Goal: Task Accomplishment & Management: Use online tool/utility

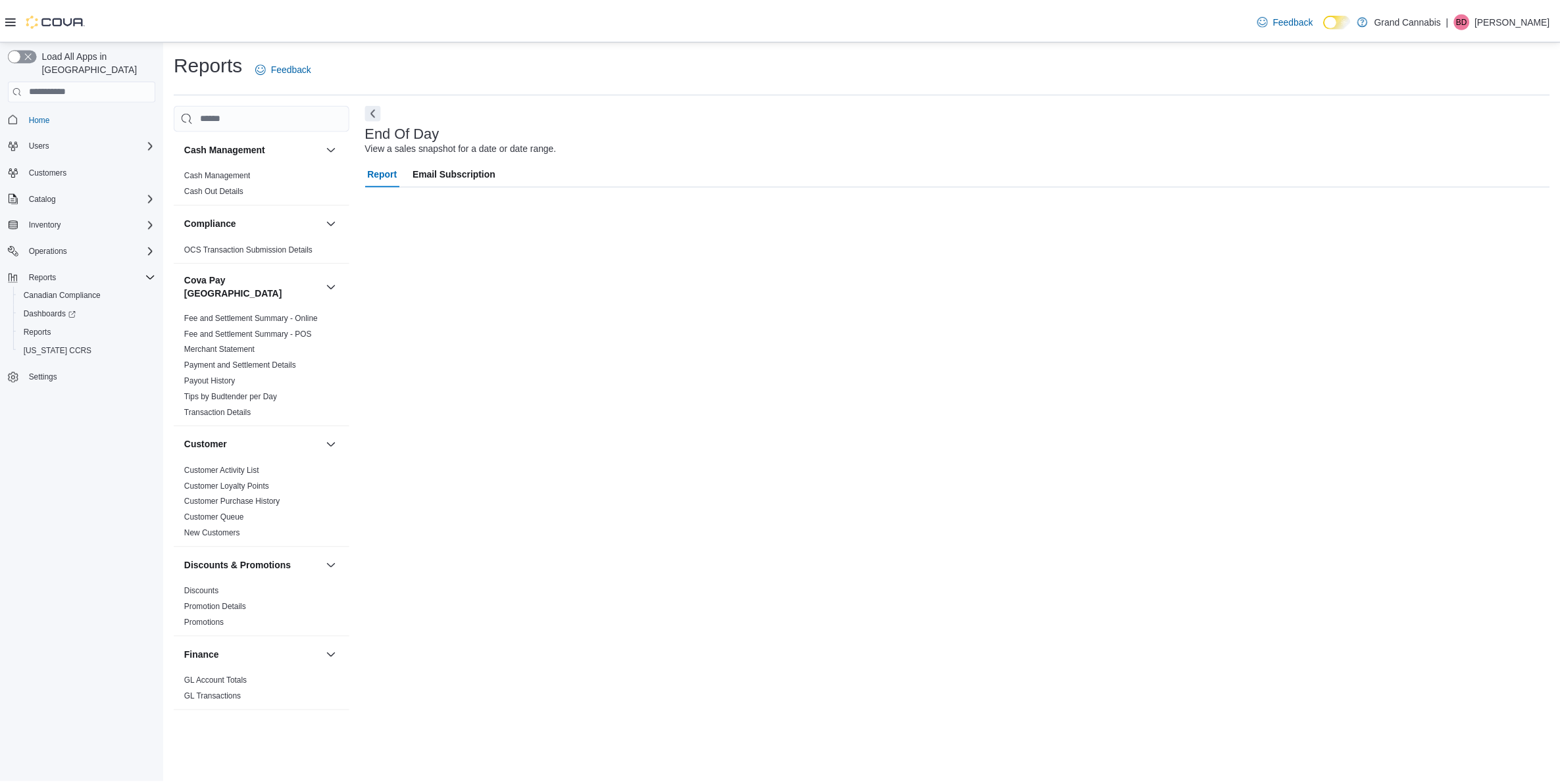
scroll to position [670, 0]
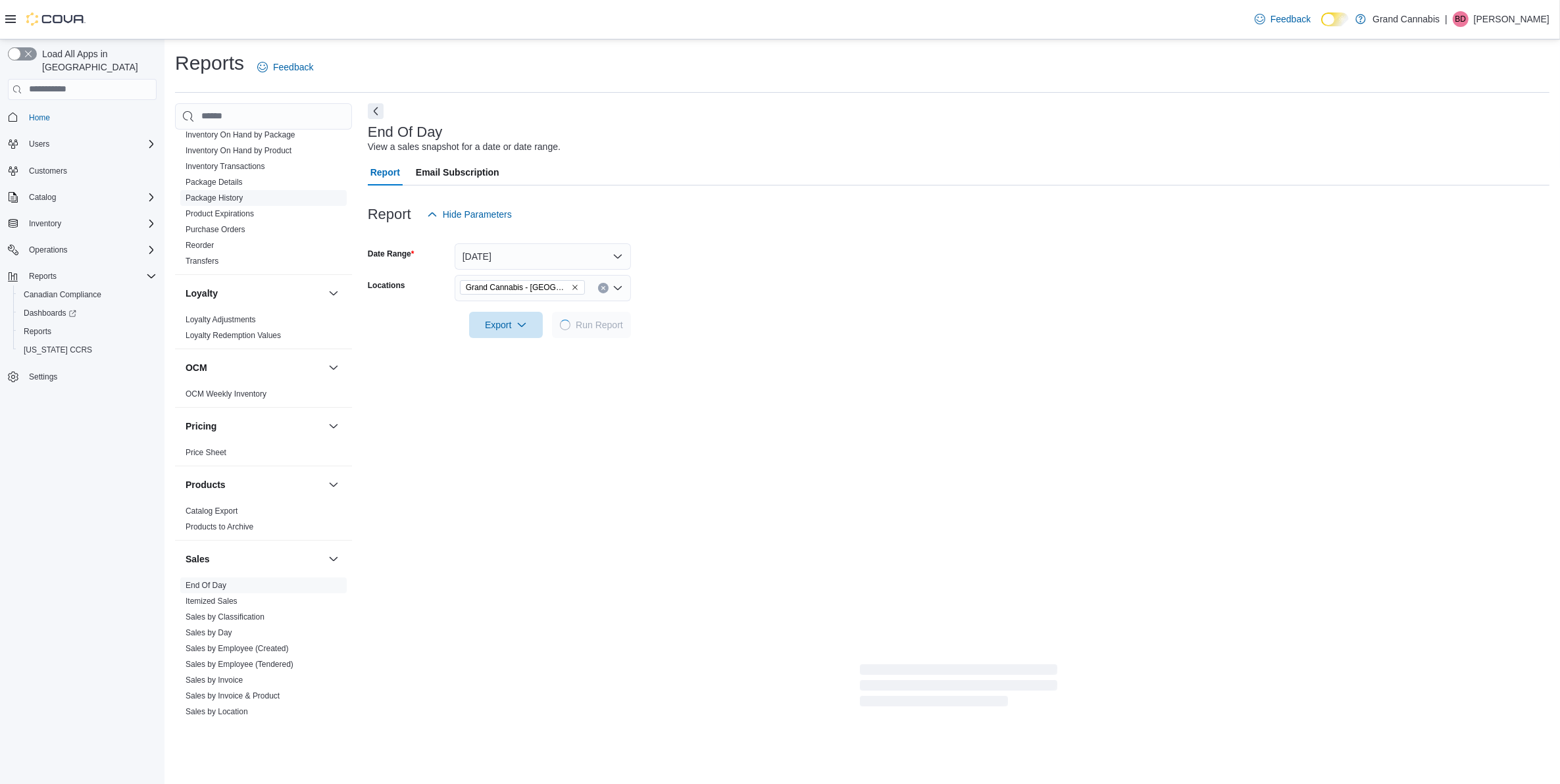
click at [218, 194] on link "Package History" at bounding box center [214, 198] width 57 height 9
click at [501, 261] on input "Package Id" at bounding box center [543, 256] width 176 height 26
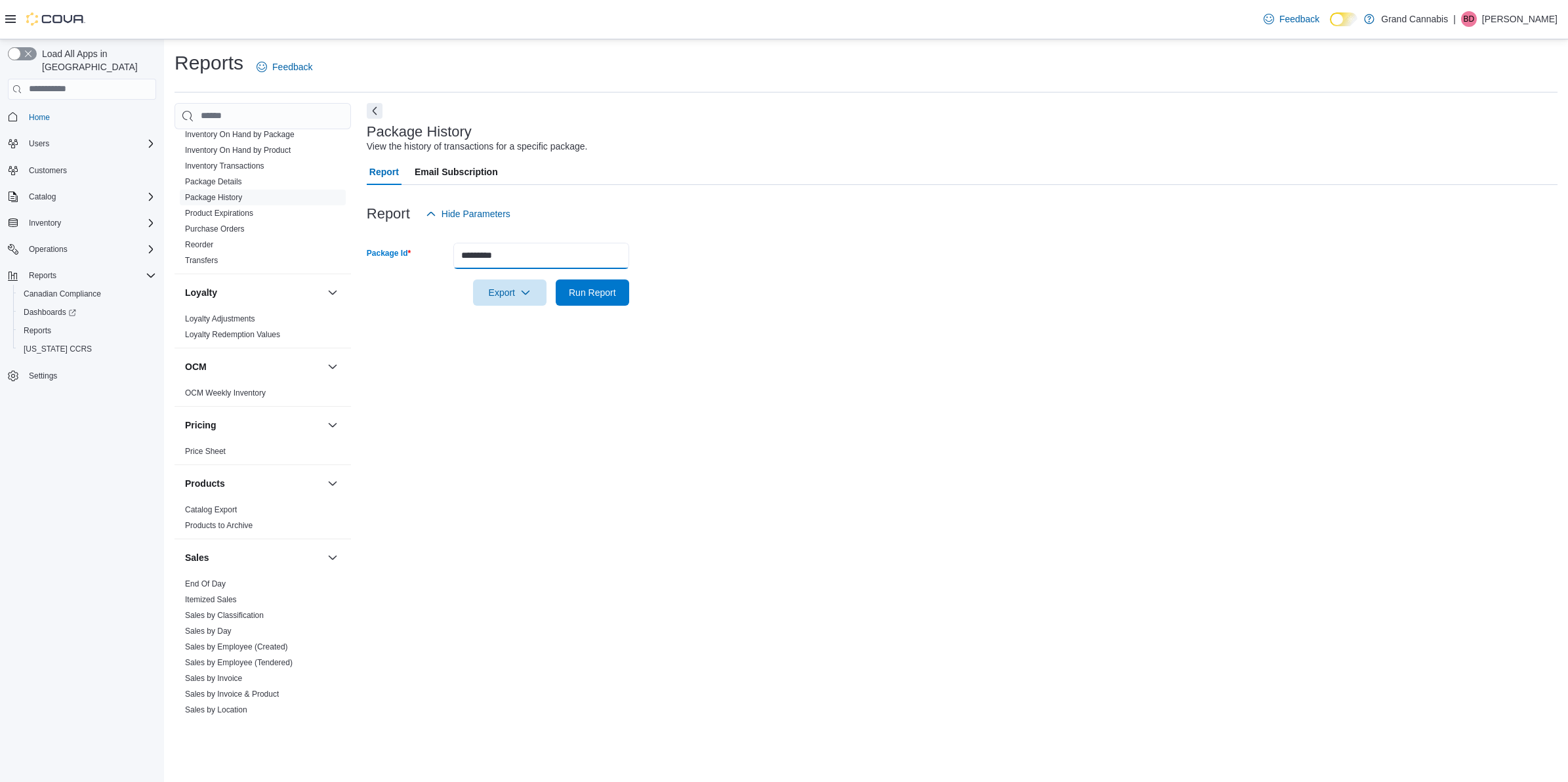
click at [556, 280] on button "Run Report" at bounding box center [592, 292] width 74 height 26
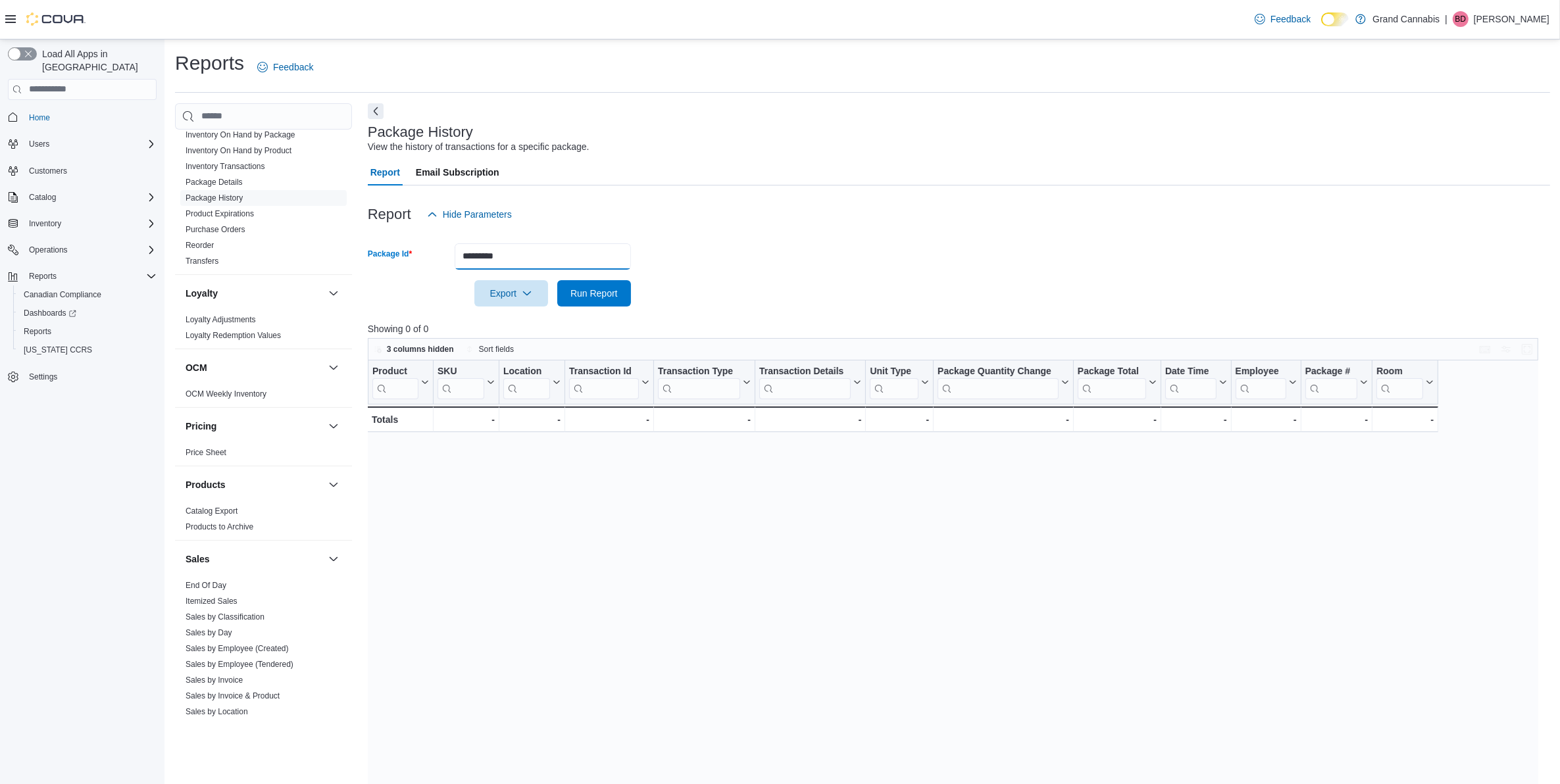
click at [478, 257] on input "*********" at bounding box center [543, 256] width 176 height 26
click at [557, 280] on button "Run Report" at bounding box center [594, 293] width 74 height 26
click at [567, 288] on span "Run Report" at bounding box center [593, 292] width 58 height 26
click at [478, 257] on input "*********" at bounding box center [543, 256] width 176 height 26
type input "*********"
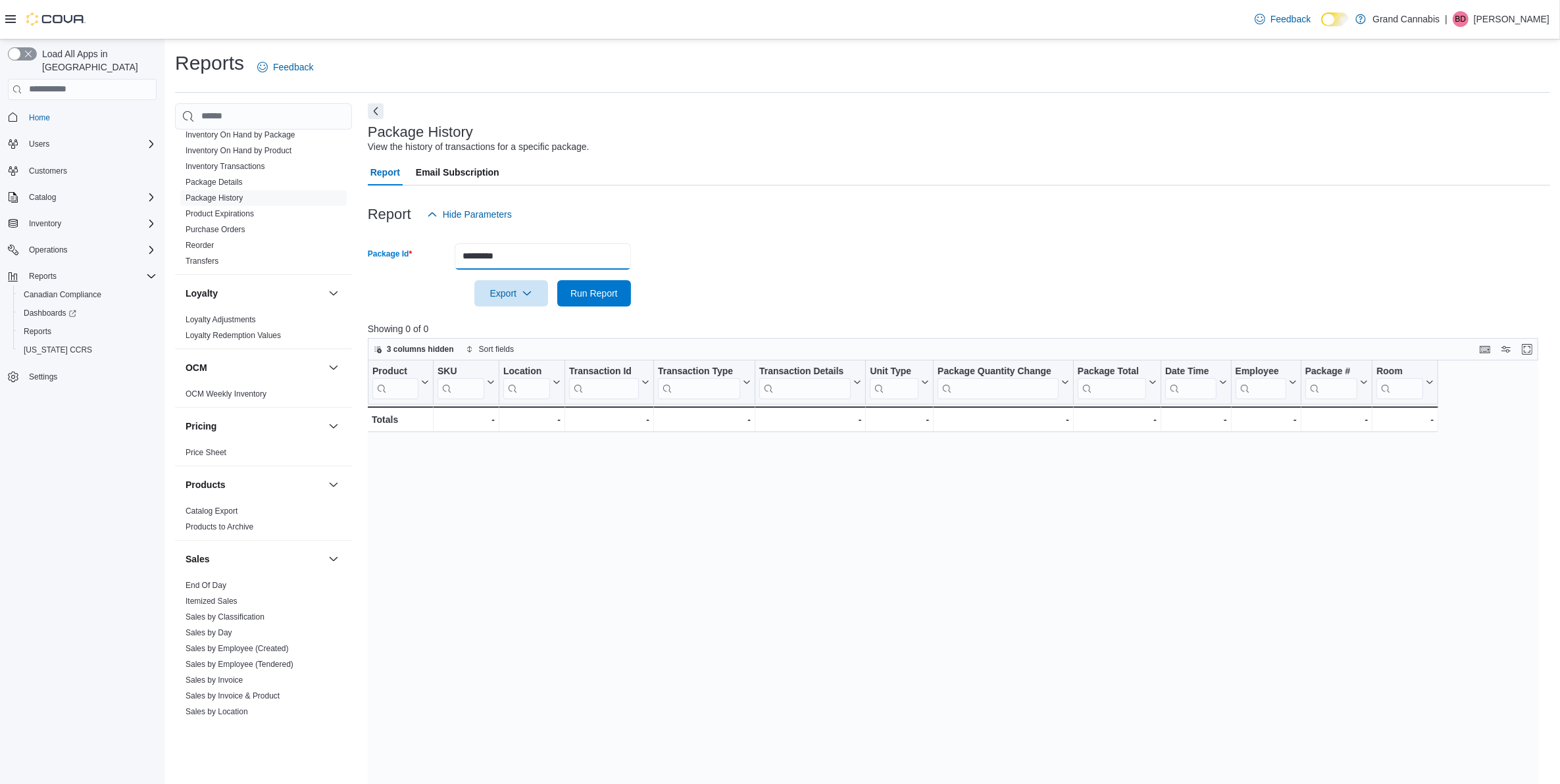
click at [557, 280] on button "Run Report" at bounding box center [594, 293] width 74 height 26
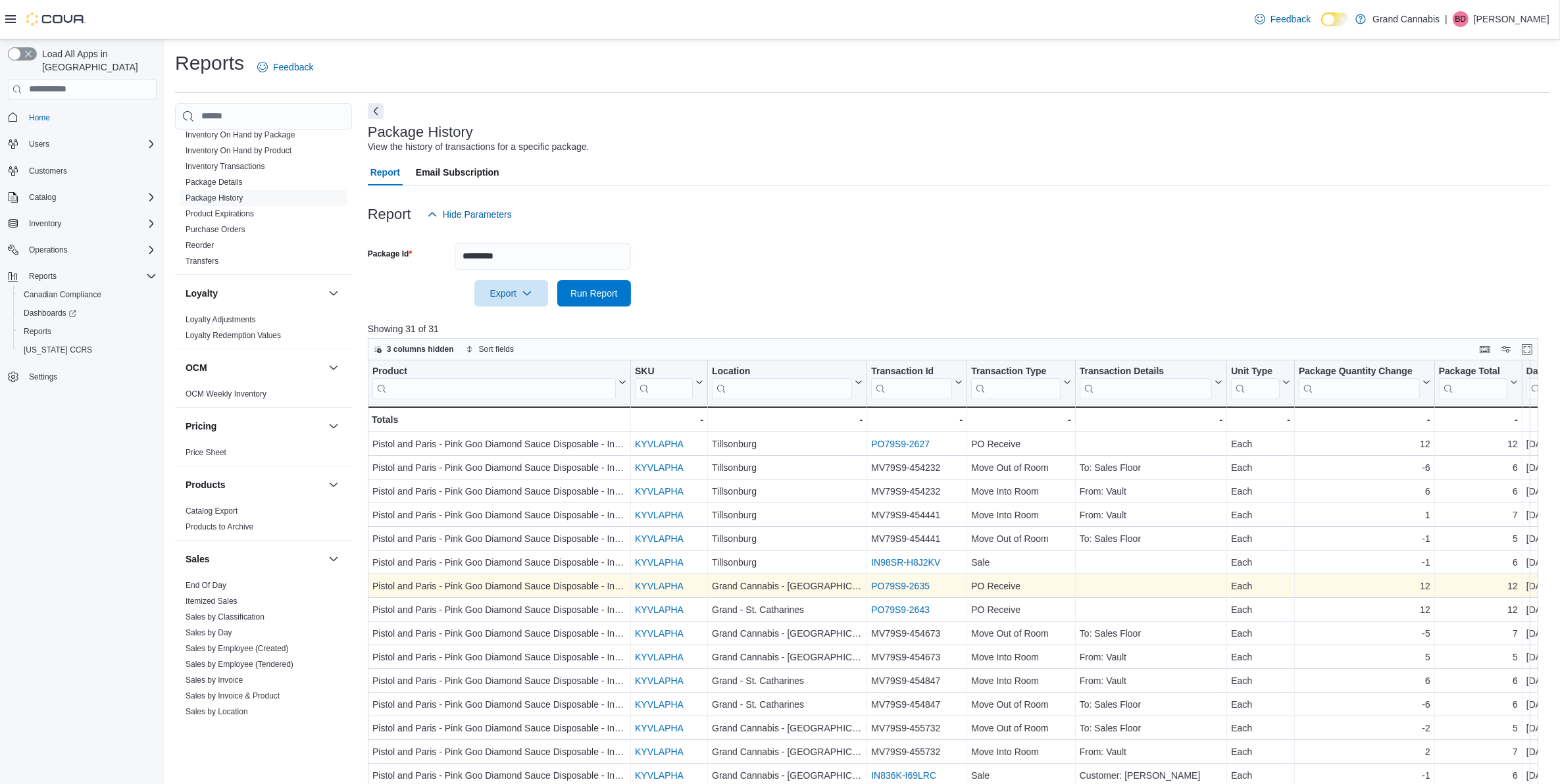
click at [878, 583] on link "PO79S9-2635" at bounding box center [900, 586] width 58 height 11
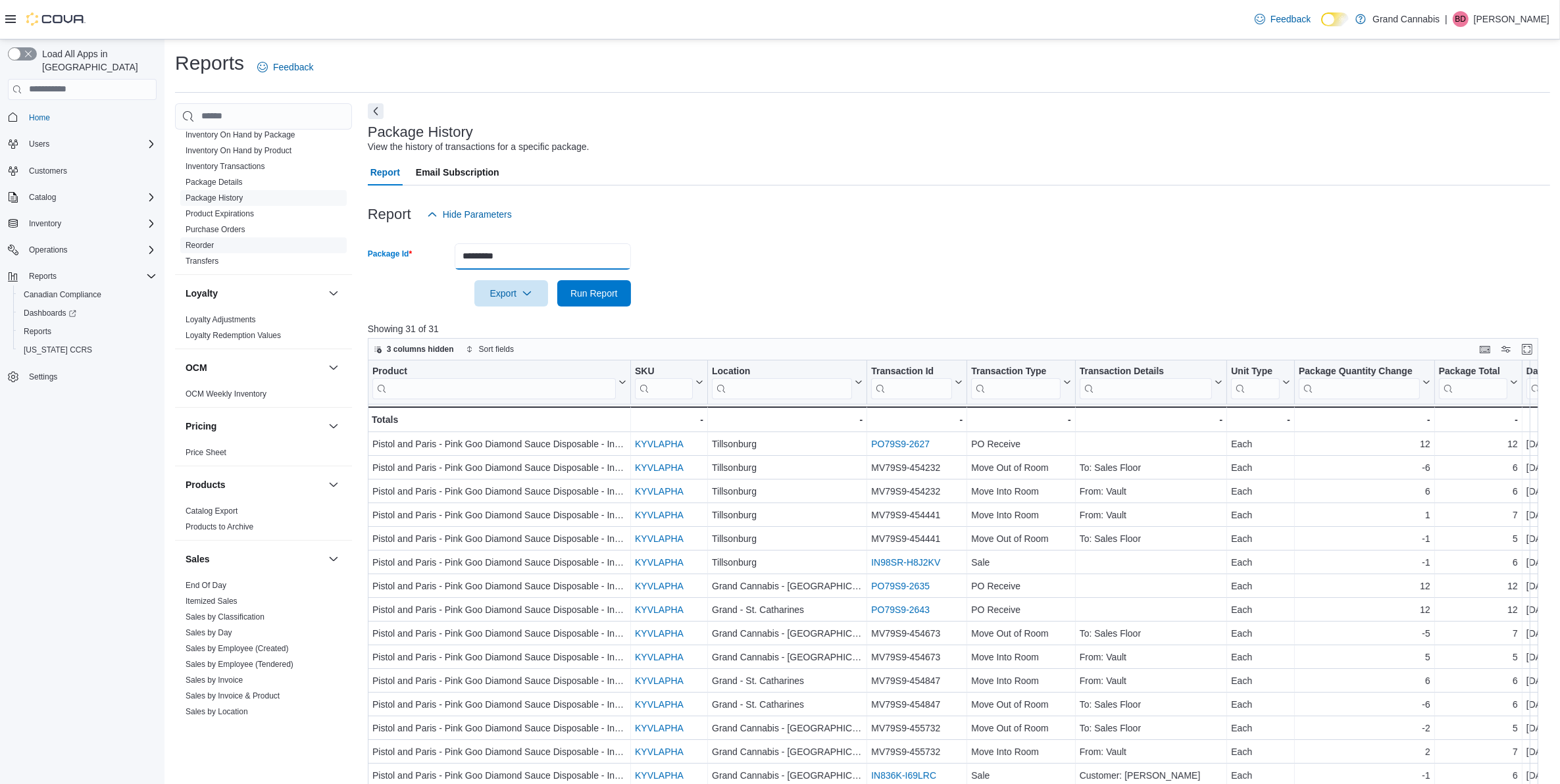
drag, startPoint x: 520, startPoint y: 255, endPoint x: 310, endPoint y: 228, distance: 211.7
click at [310, 228] on div "Cash Management Cash Management Cash Out Details Compliance OCS Transaction Sub…" at bounding box center [862, 533] width 1375 height 862
type input "*******"
click at [557, 280] on button "Run Report" at bounding box center [594, 293] width 74 height 26
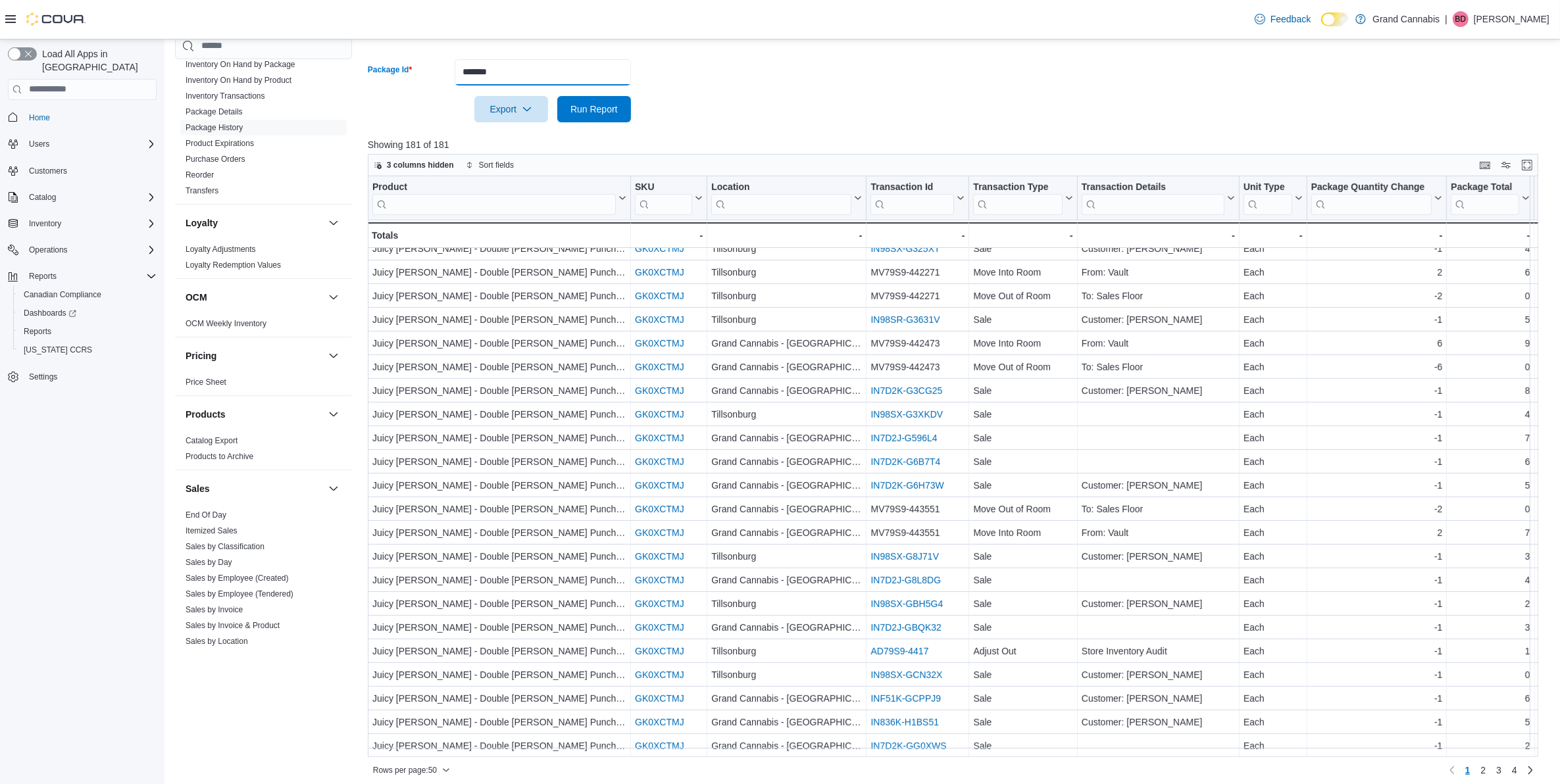
scroll to position [192, 0]
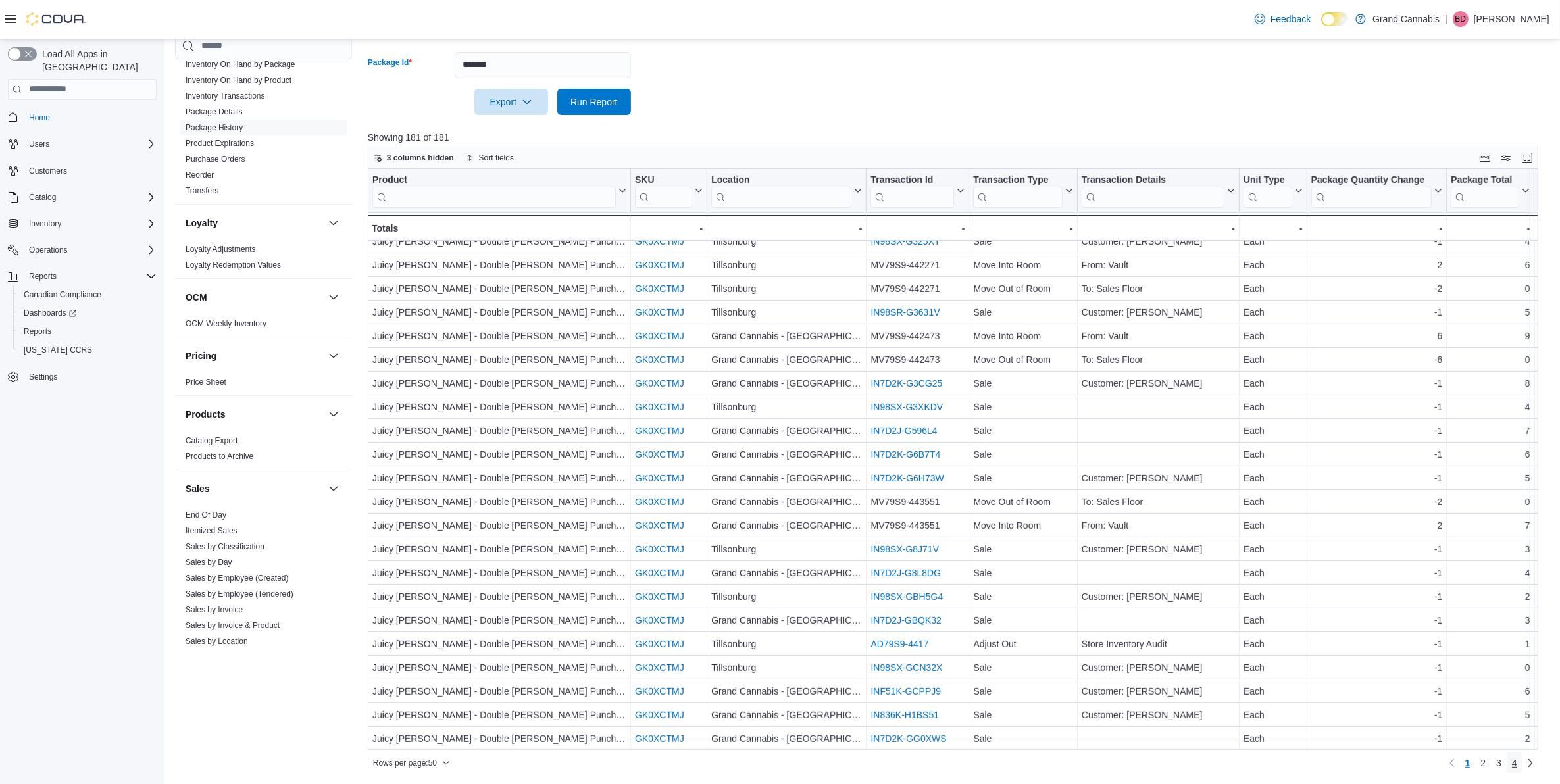
click at [1517, 766] on span "4" at bounding box center [1515, 762] width 5 height 13
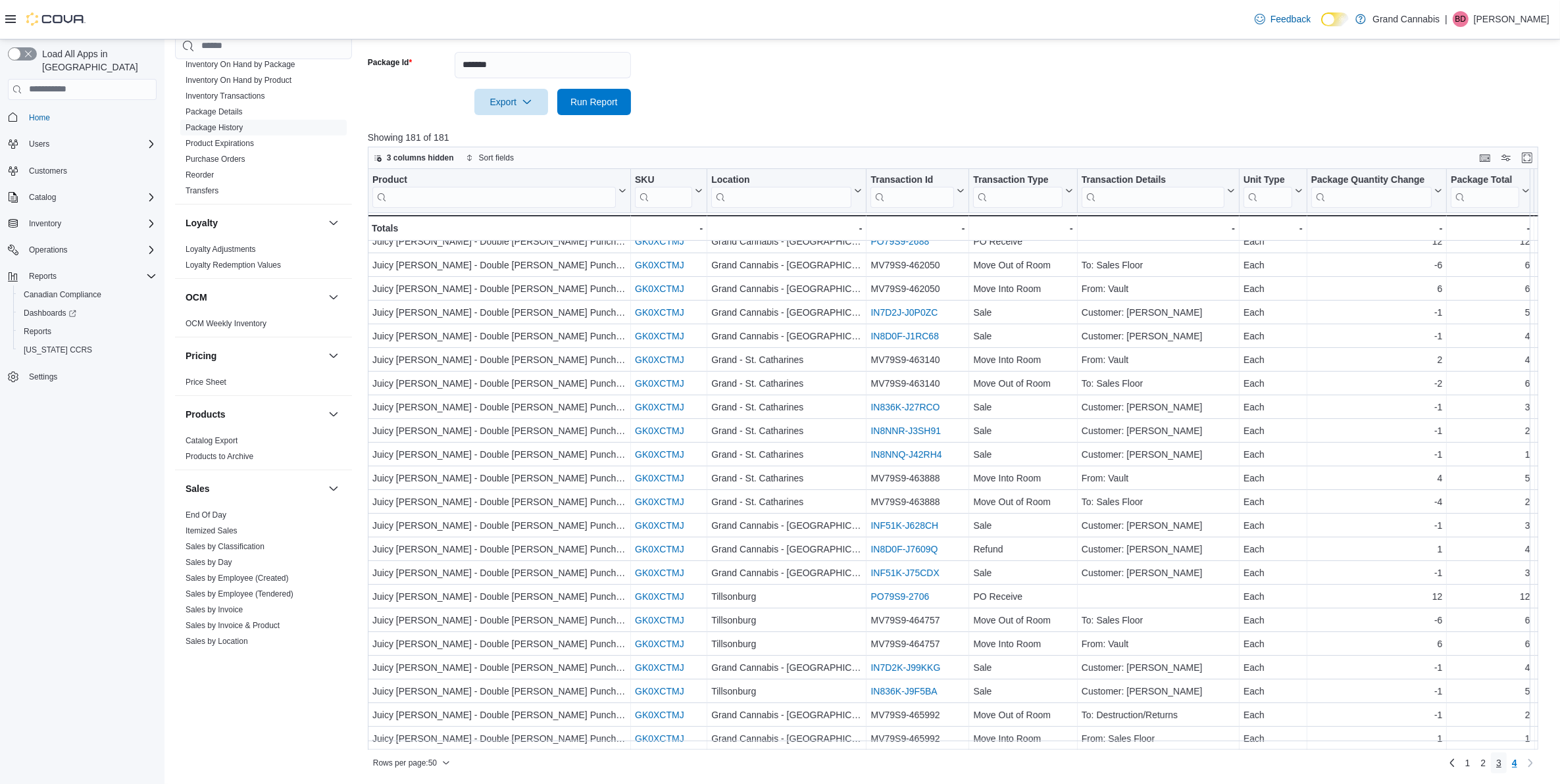
click at [1501, 761] on span "3" at bounding box center [1498, 762] width 5 height 13
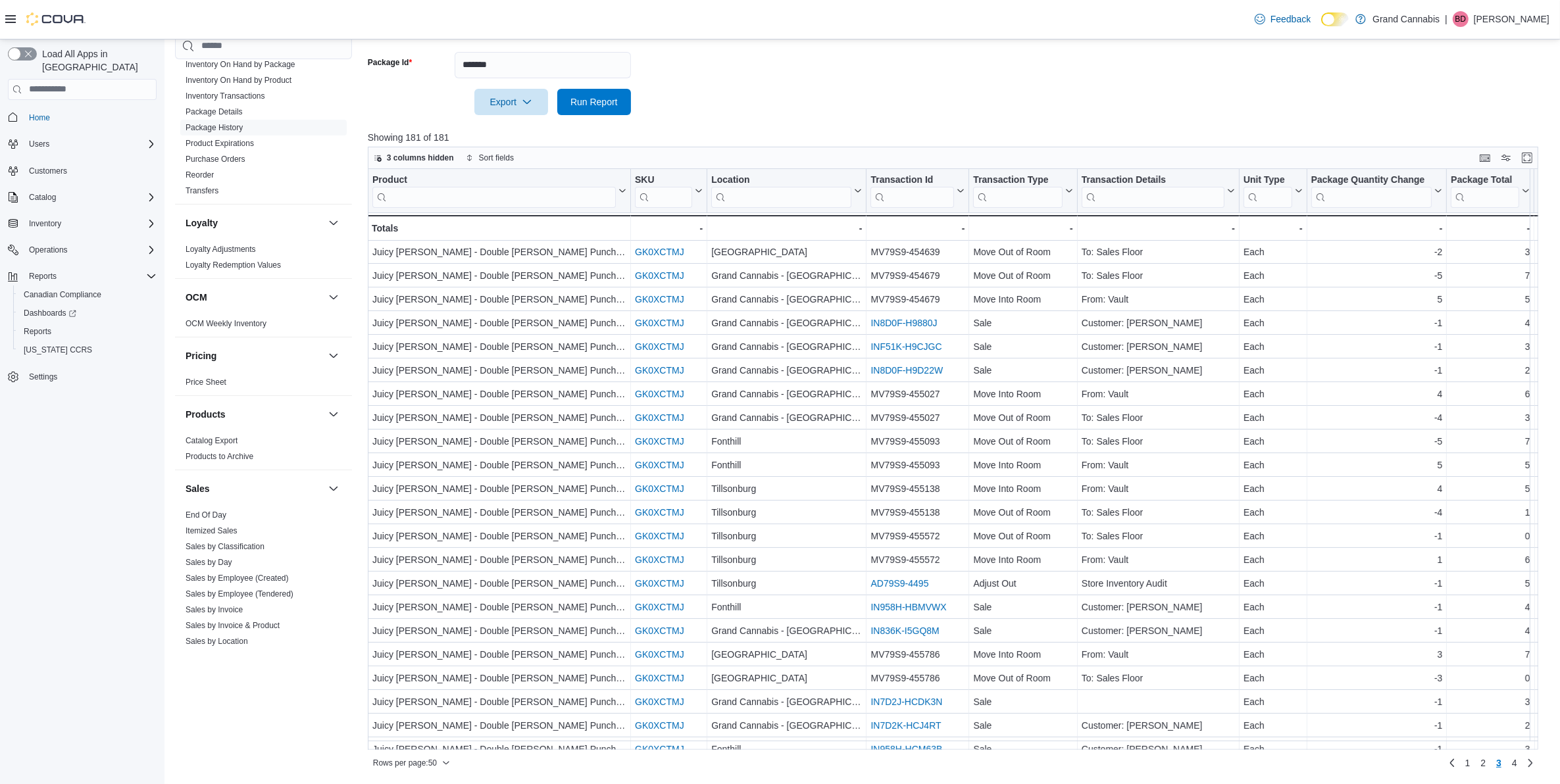
scroll to position [0, 0]
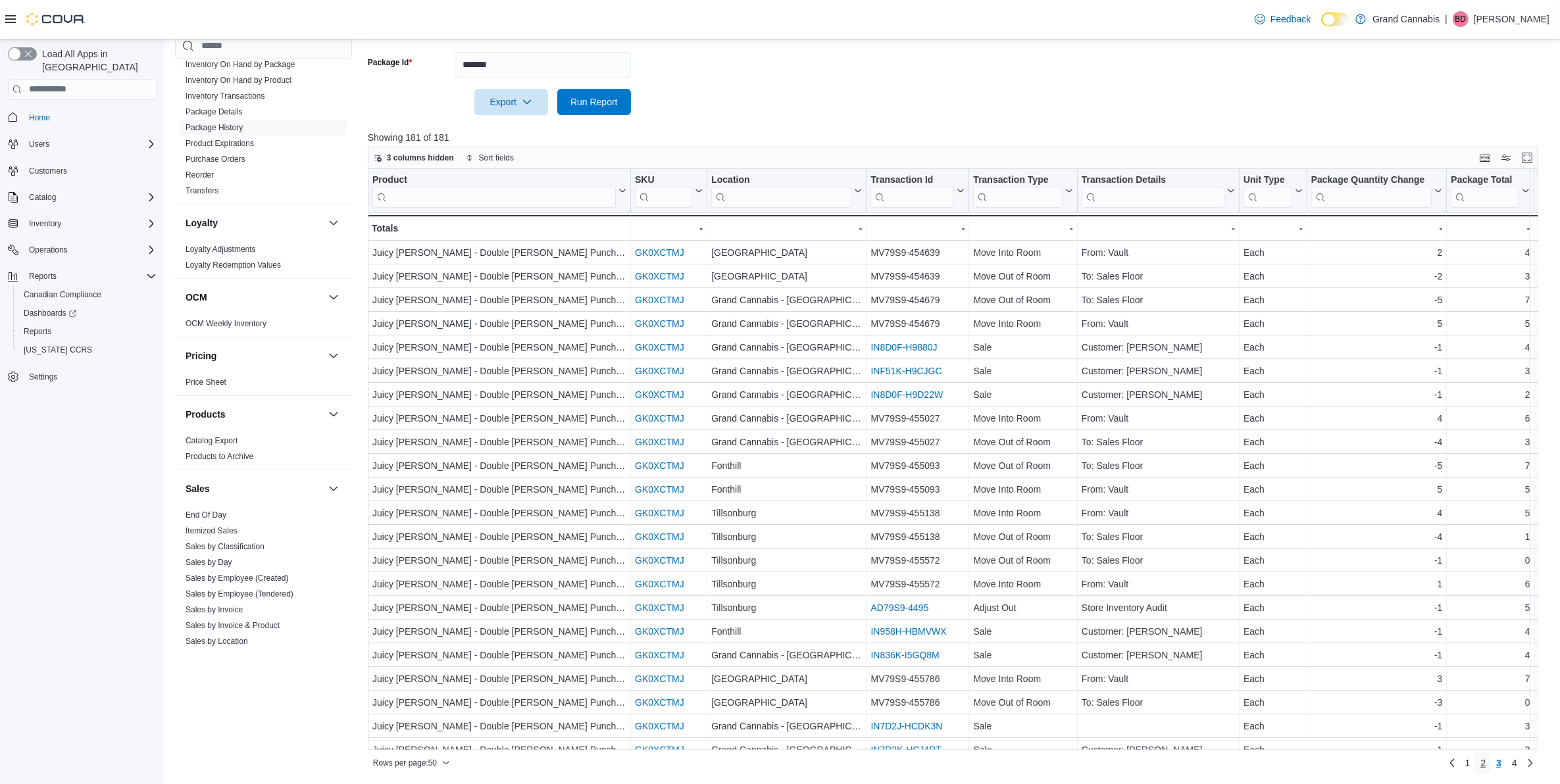
click at [1485, 764] on span "2" at bounding box center [1483, 762] width 5 height 13
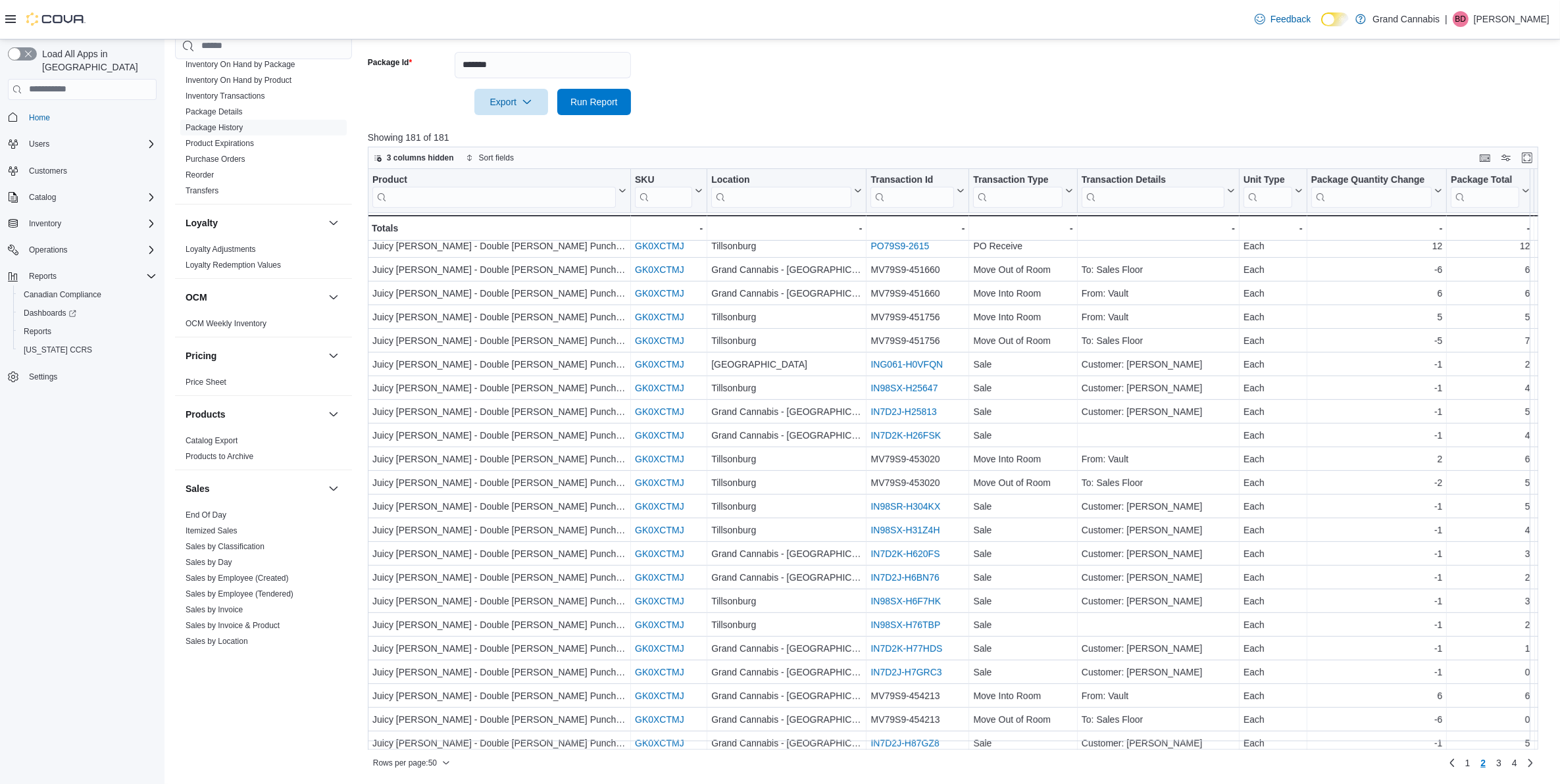
scroll to position [682, 0]
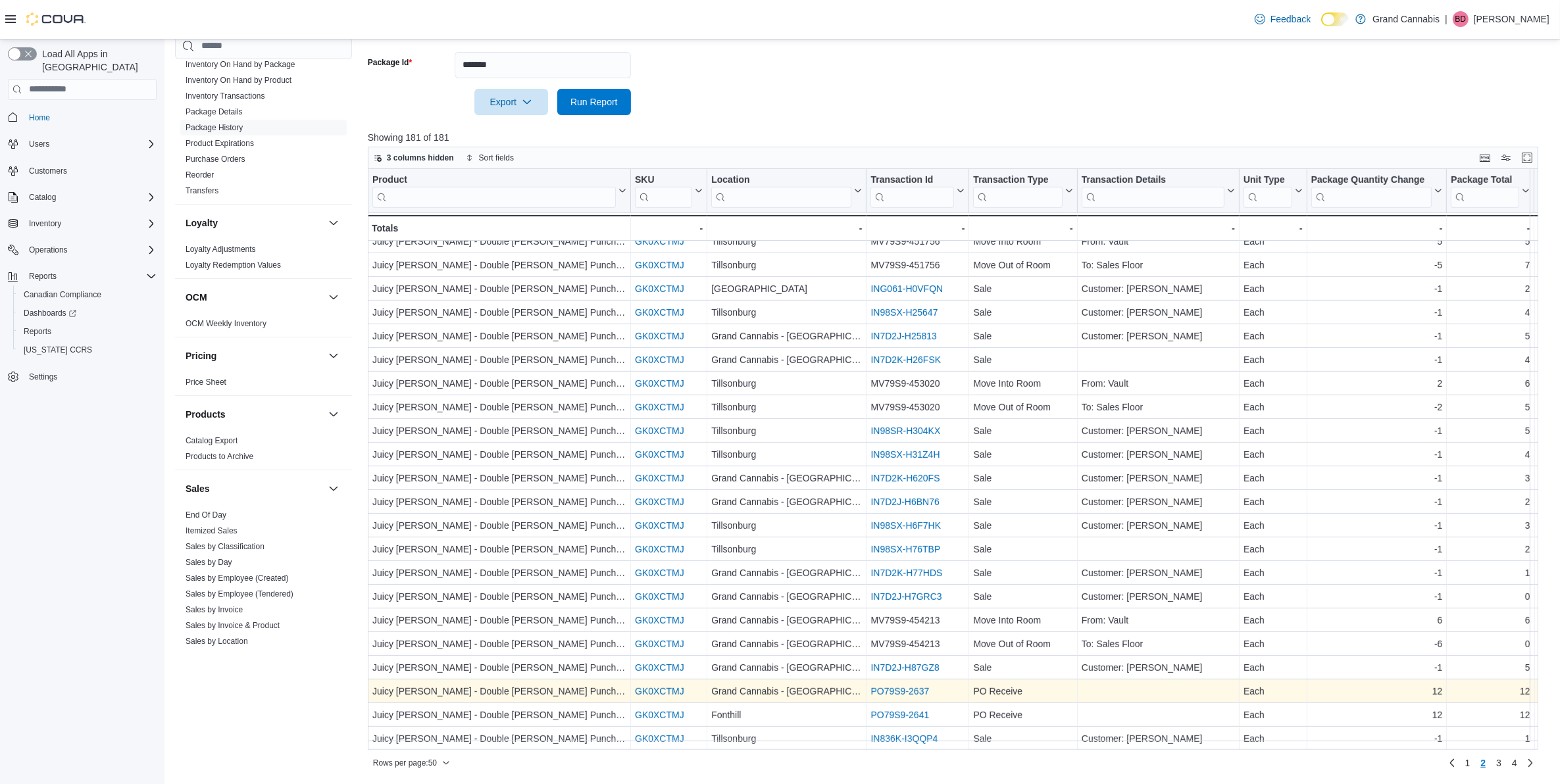
click at [889, 686] on link "PO79S9-2637" at bounding box center [900, 691] width 58 height 11
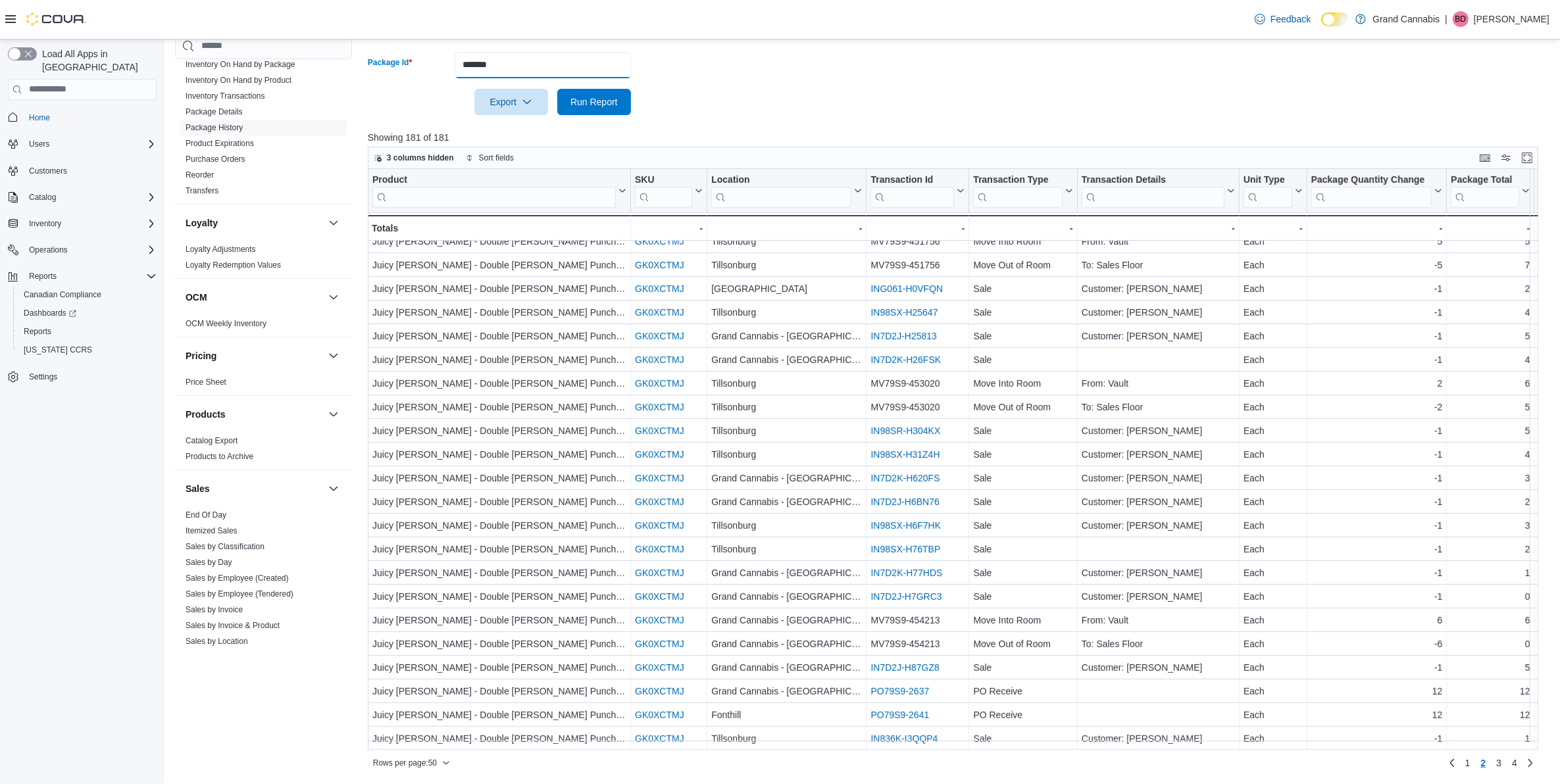
drag, startPoint x: 520, startPoint y: 58, endPoint x: 309, endPoint y: 33, distance: 212.5
click at [309, 33] on div "Feedback Dark Mode Grand Cannabis | BD Brianne Dawe Load All Apps in New Hub Ho…" at bounding box center [780, 296] width 1560 height 975
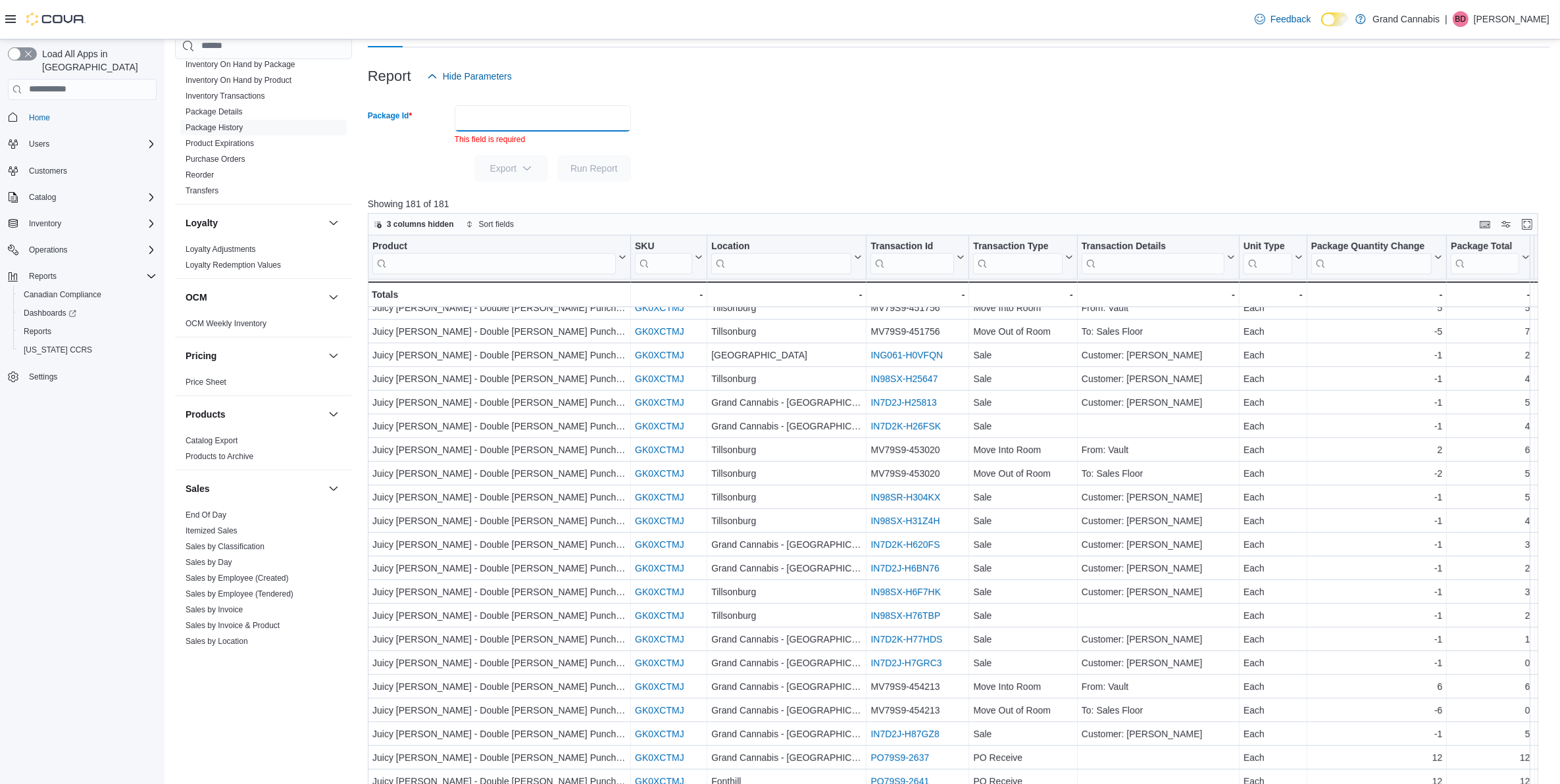
scroll to position [109, 0]
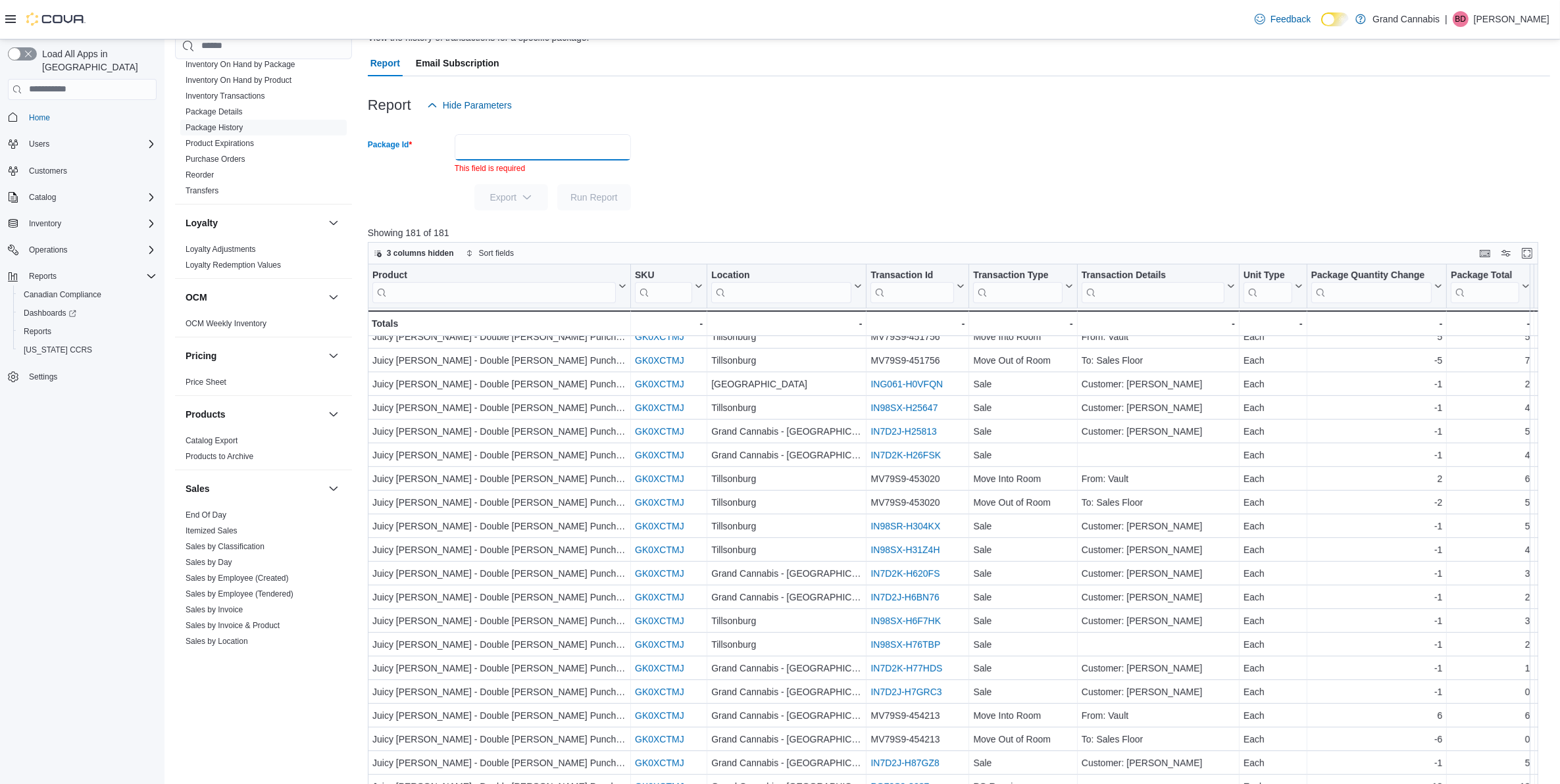
click at [515, 146] on input "Package Id" at bounding box center [543, 147] width 176 height 26
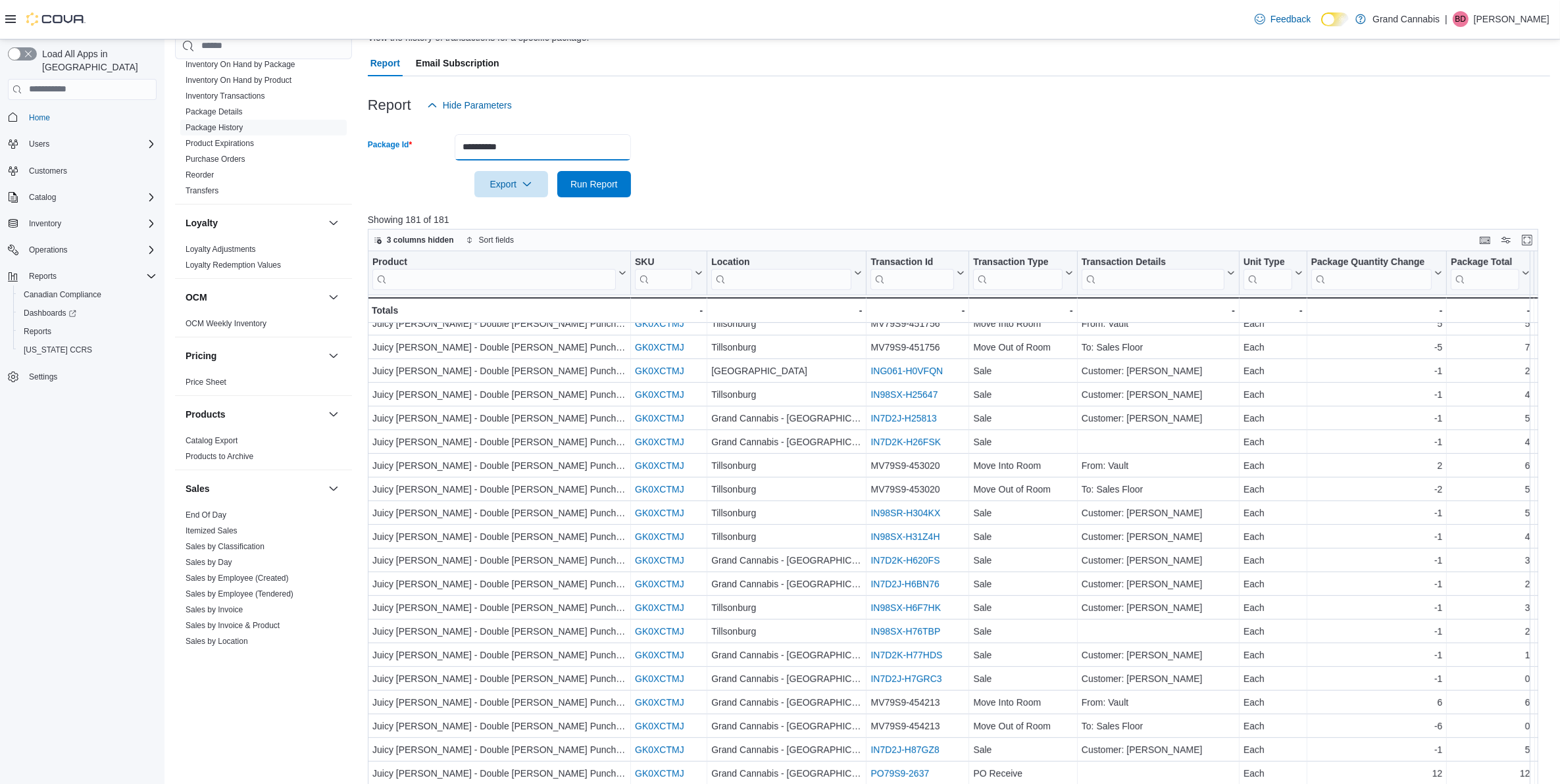
click at [557, 171] on button "Run Report" at bounding box center [594, 184] width 74 height 26
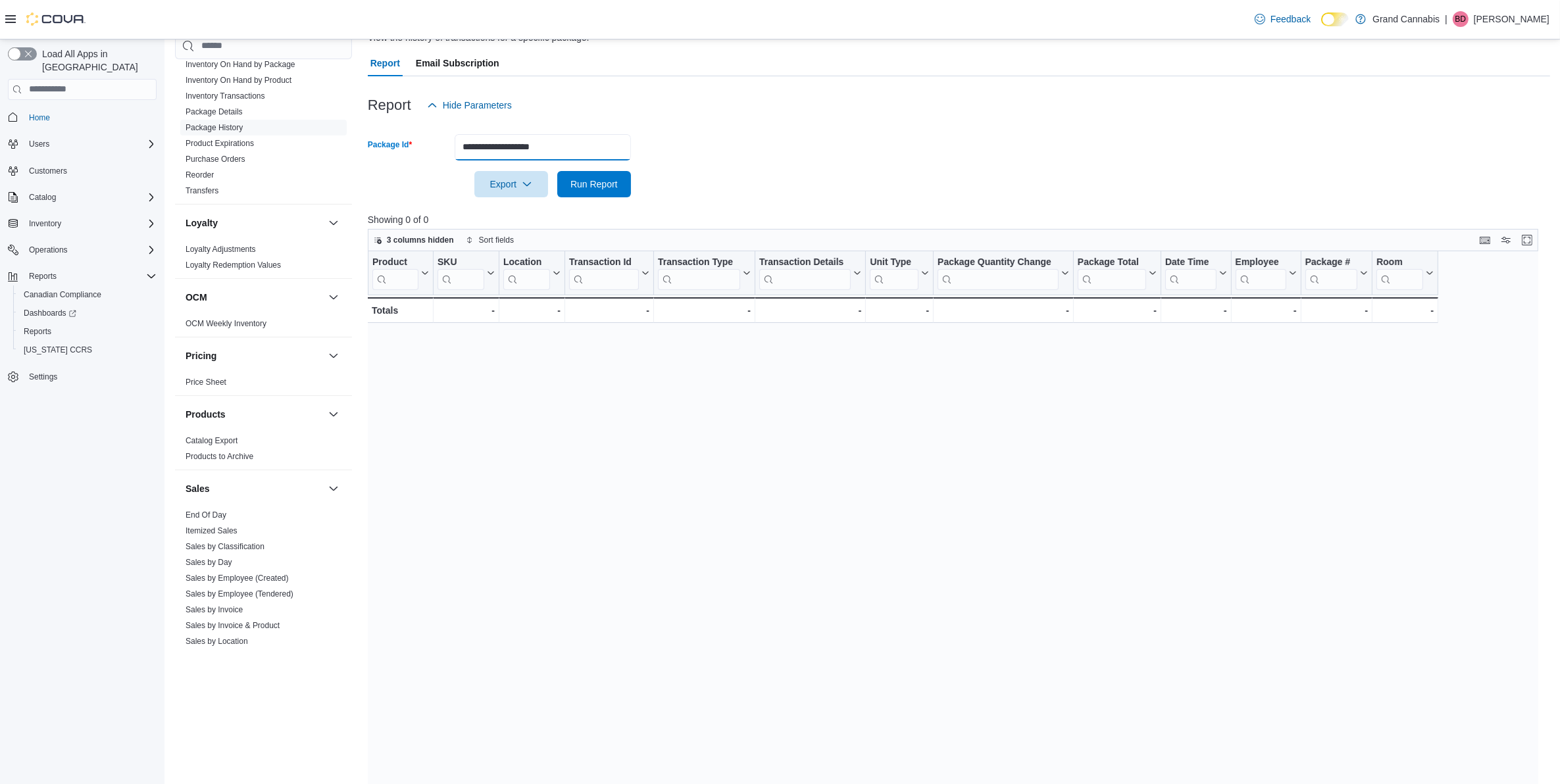
type input "**********"
click at [557, 171] on button "Run Report" at bounding box center [594, 184] width 74 height 26
drag, startPoint x: 586, startPoint y: 147, endPoint x: 339, endPoint y: 87, distance: 254.2
click at [339, 87] on div "Cash Management Cash Management Cash Out Details Compliance OCS Transaction Sub…" at bounding box center [862, 424] width 1375 height 862
click at [557, 171] on button "Run Report" at bounding box center [594, 184] width 74 height 26
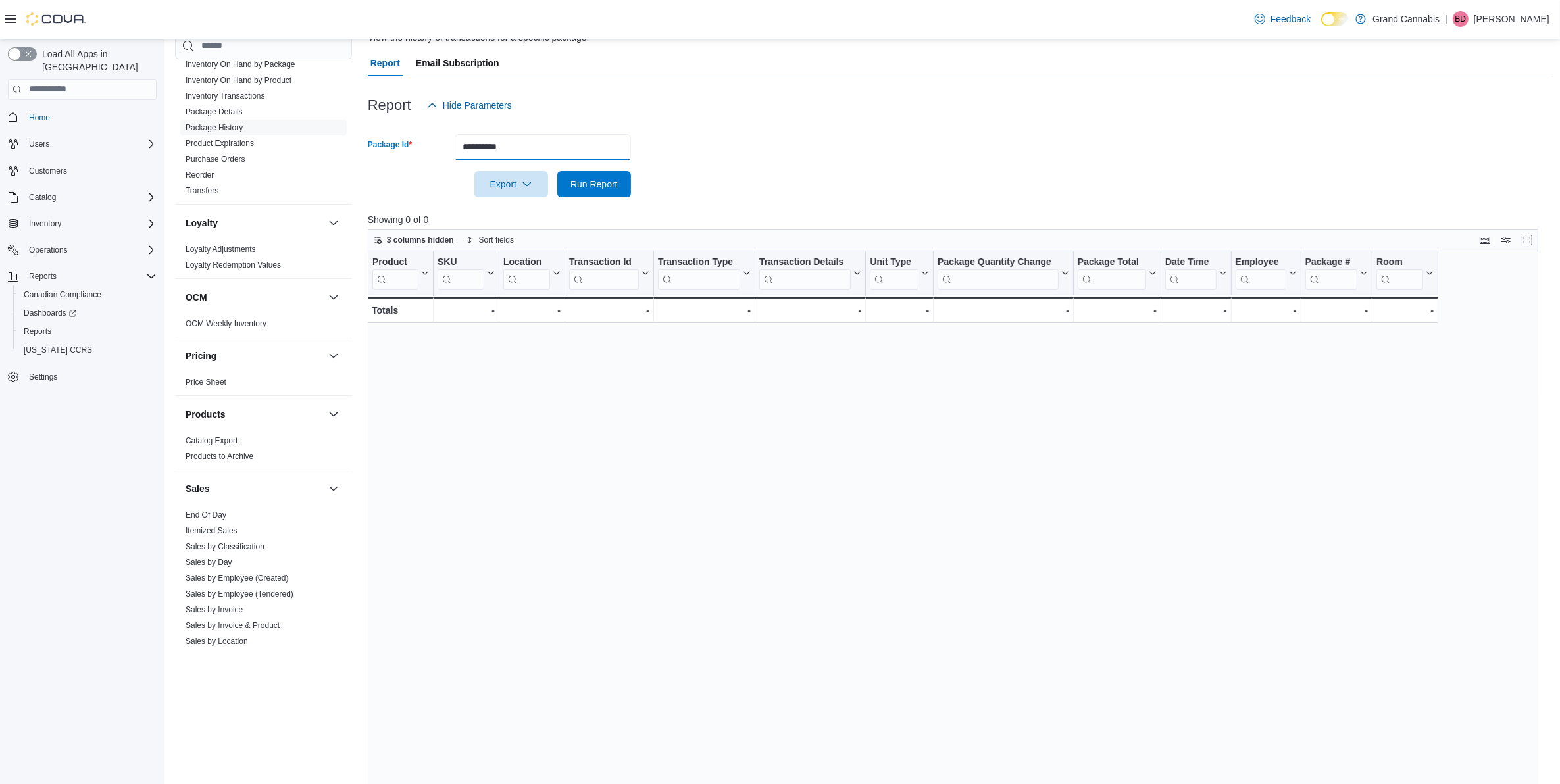
click at [493, 148] on input "**********" at bounding box center [543, 147] width 176 height 26
type input "**********"
click at [557, 171] on button "Run Report" at bounding box center [594, 184] width 74 height 26
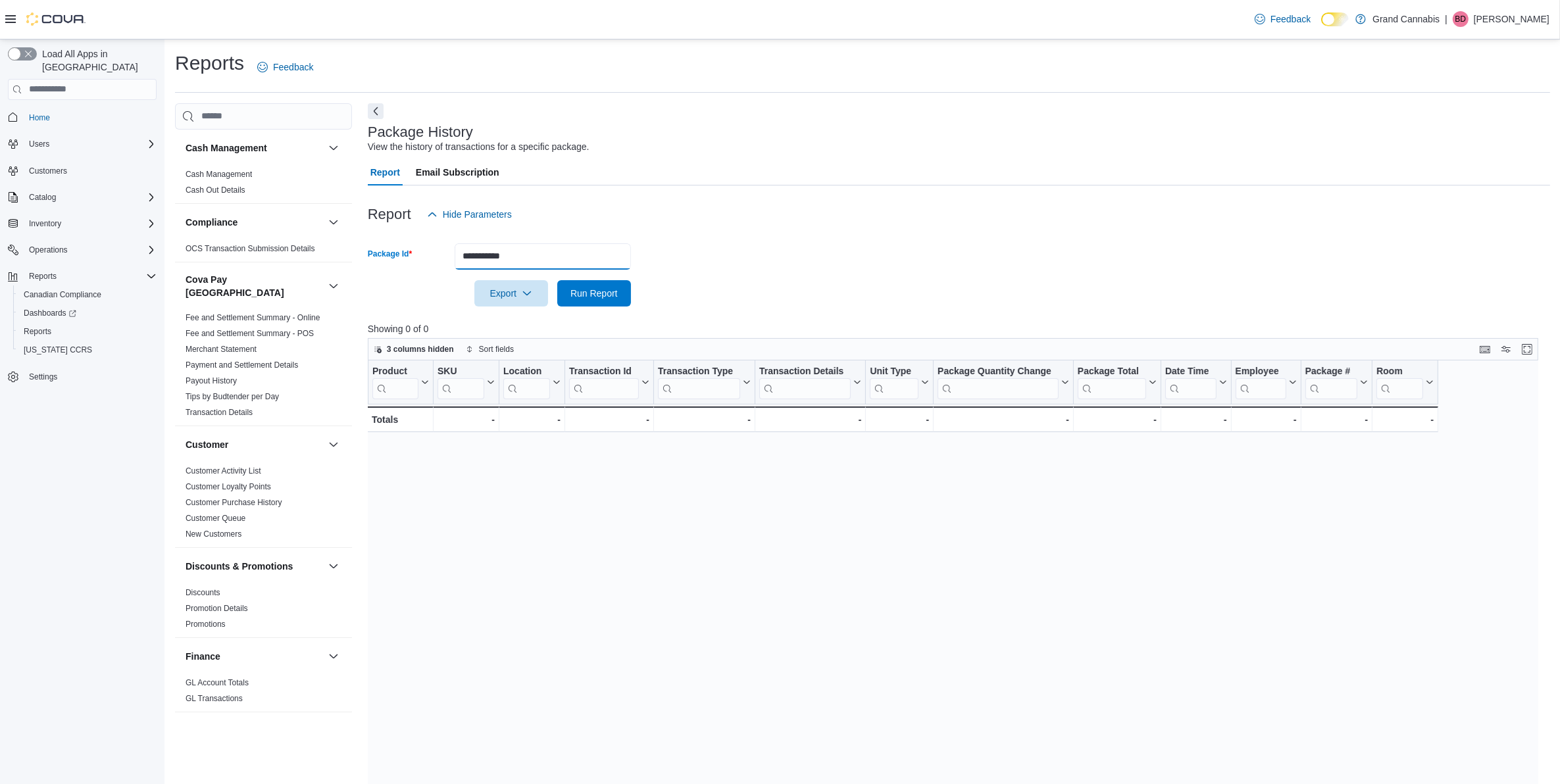
drag, startPoint x: 527, startPoint y: 259, endPoint x: 347, endPoint y: 212, distance: 186.0
click at [347, 212] on div "Cash Management Cash Management Cash Out Details Compliance OCS Transaction Sub…" at bounding box center [862, 533] width 1375 height 862
type input "**********"
click at [557, 280] on button "Run Report" at bounding box center [594, 293] width 74 height 26
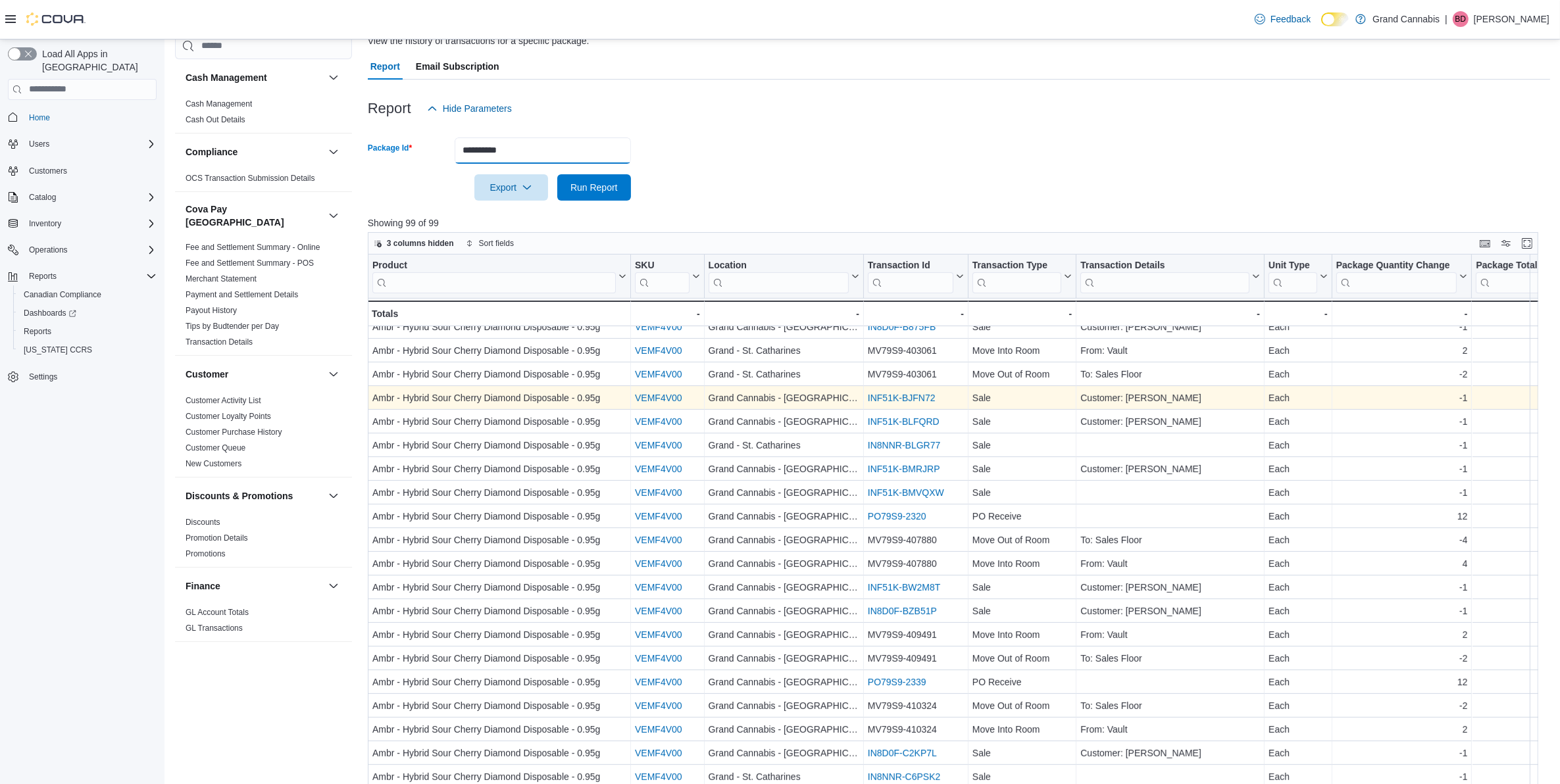
scroll to position [192, 0]
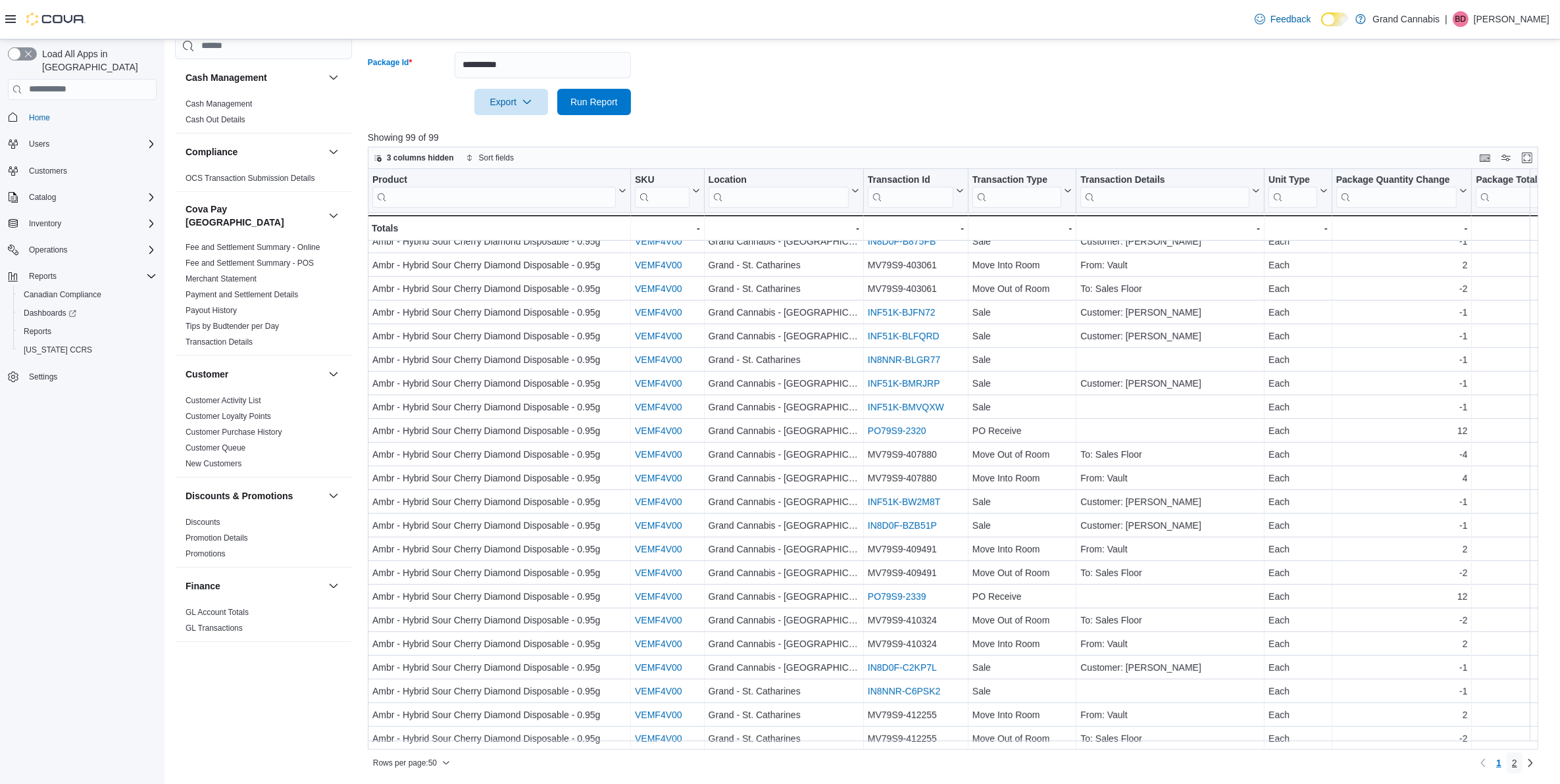
click at [1517, 762] on span "2" at bounding box center [1515, 762] width 5 height 13
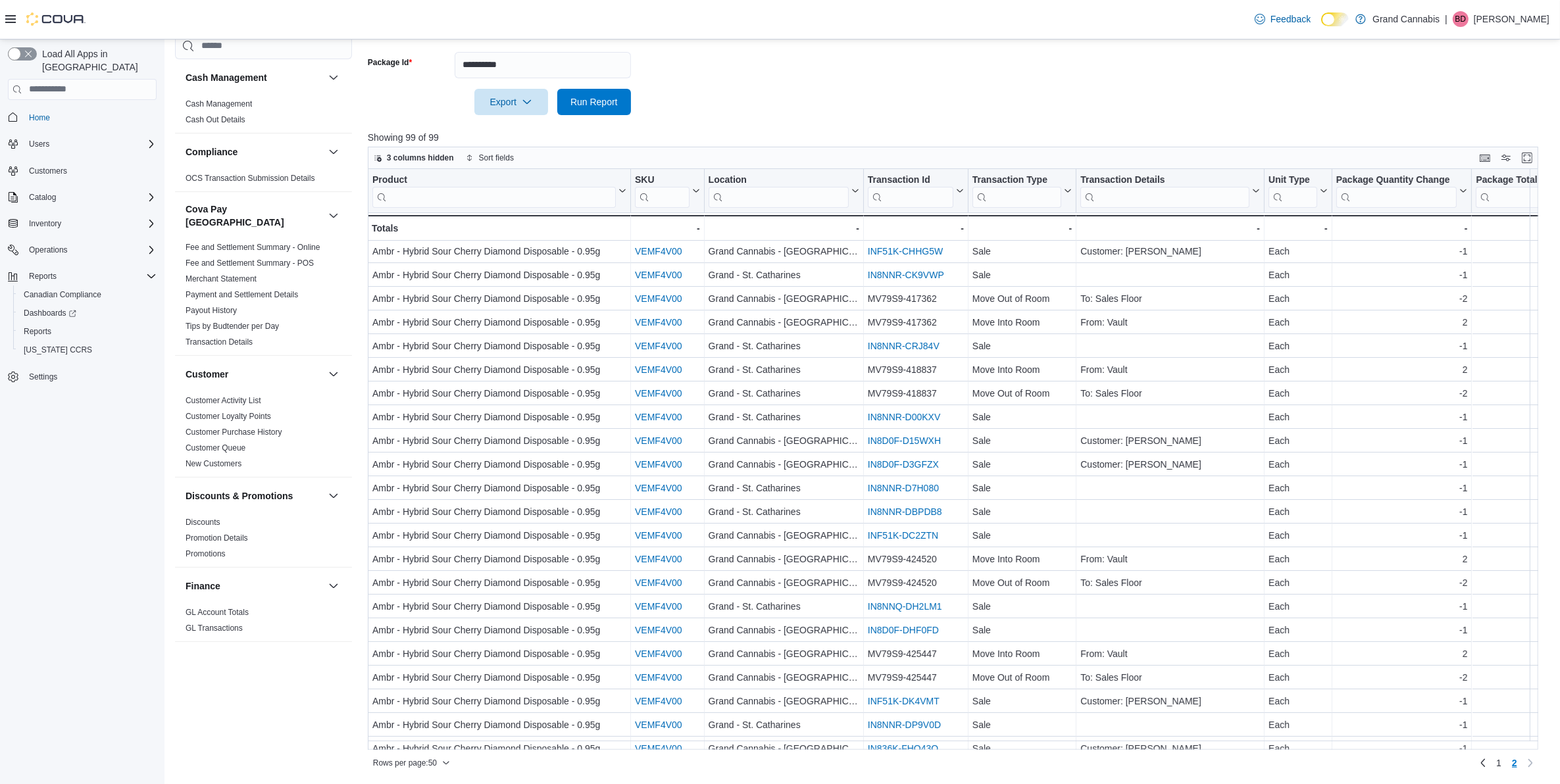
scroll to position [0, 0]
drag, startPoint x: 1511, startPoint y: 763, endPoint x: 1345, endPoint y: 770, distance: 166.1
click at [1501, 763] on span "1" at bounding box center [1498, 762] width 5 height 13
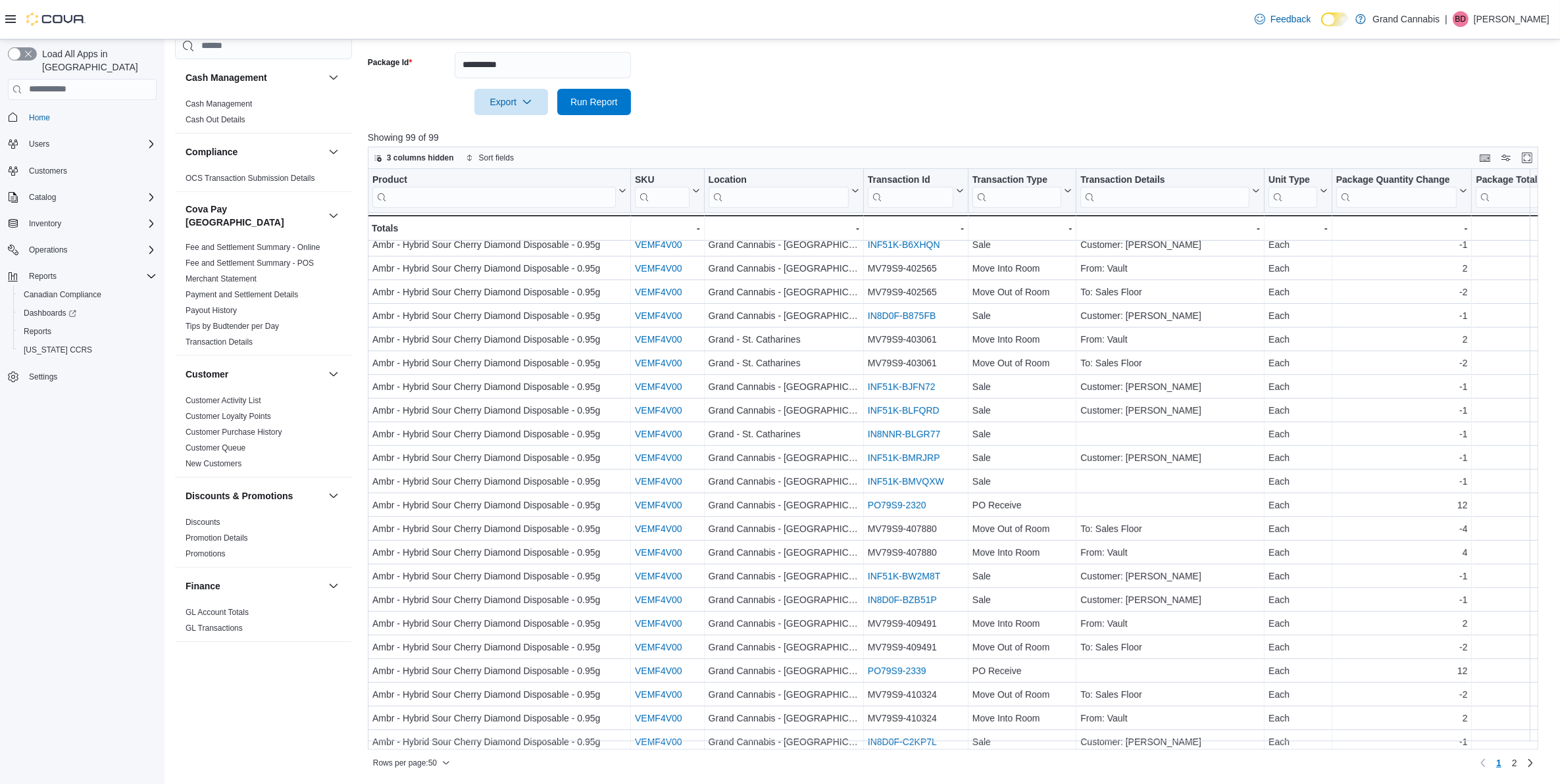
scroll to position [682, 0]
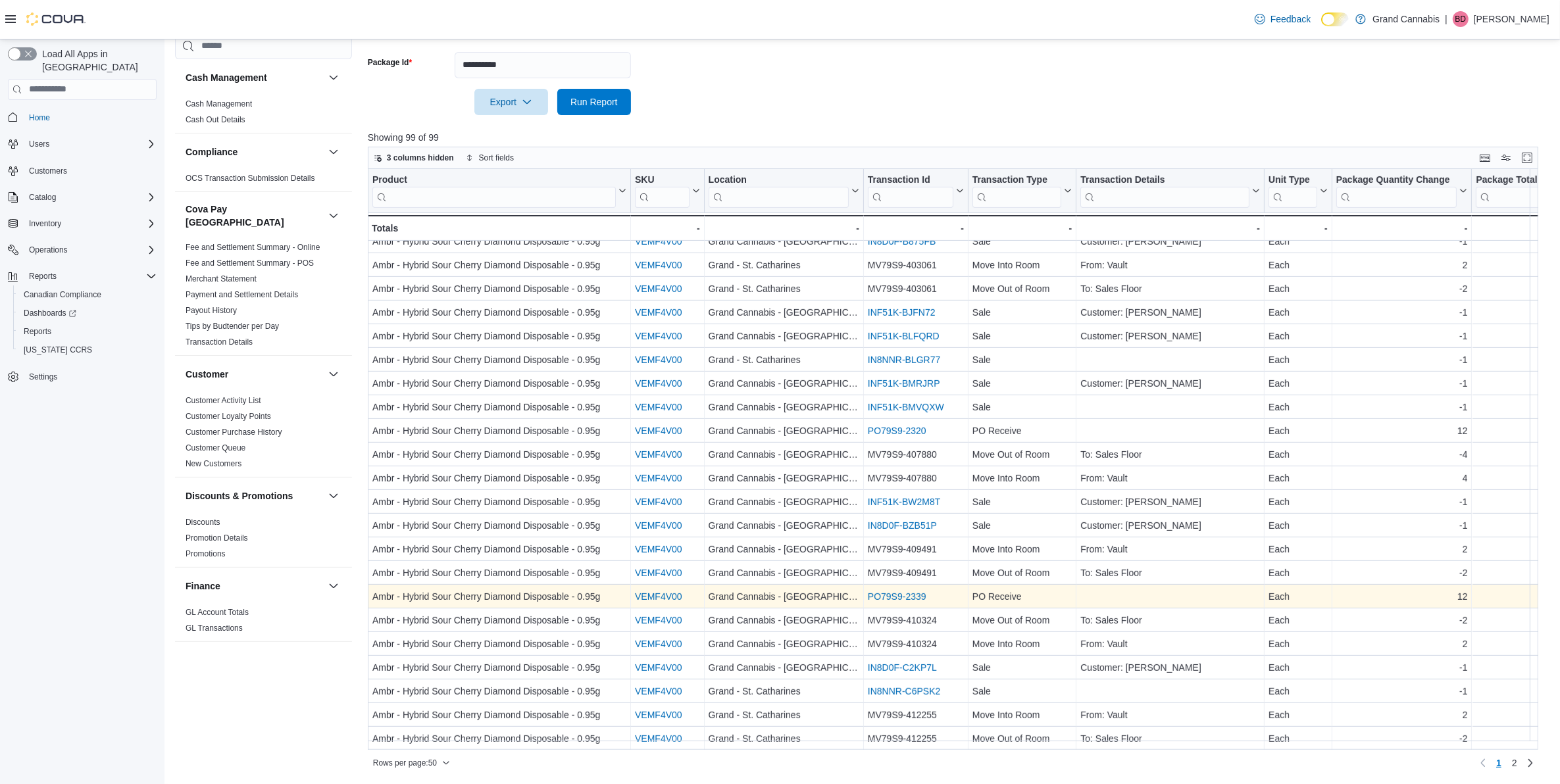
click at [911, 591] on link "PO79S9-2339" at bounding box center [897, 596] width 58 height 11
